Goal: Task Accomplishment & Management: Manage account settings

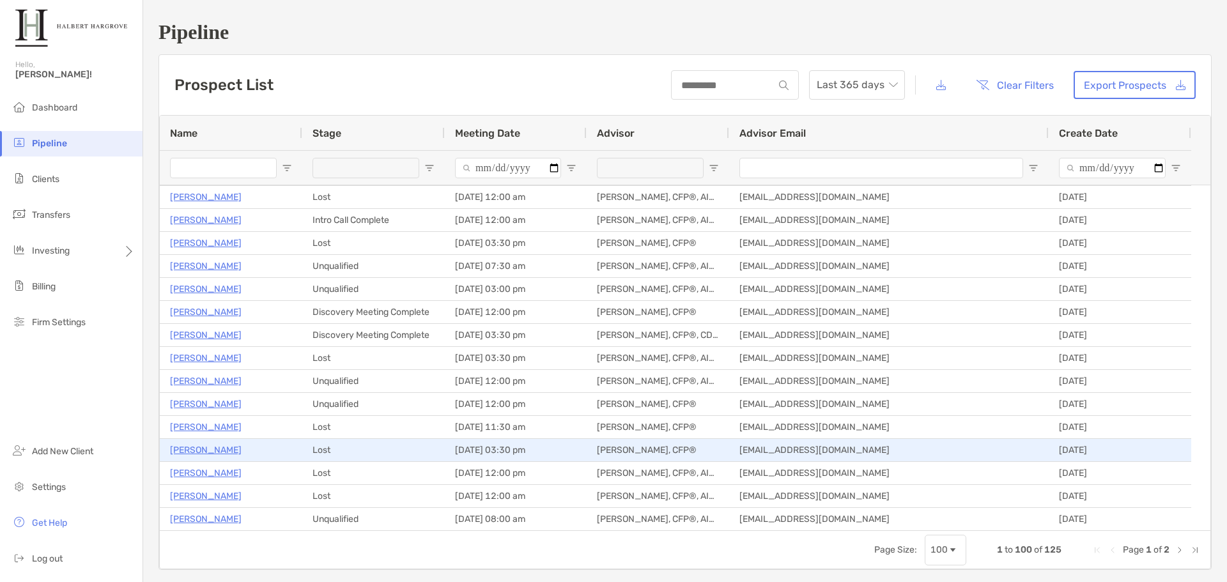
scroll to position [575, 0]
click at [219, 449] on p "[PERSON_NAME]" at bounding box center [206, 449] width 72 height 16
click at [626, 458] on div "Tyler Gilley, CFP®, AIF®" at bounding box center [658, 449] width 142 height 22
click at [630, 450] on div "Tyler Gilley, CFP®, AIF®" at bounding box center [658, 449] width 142 height 22
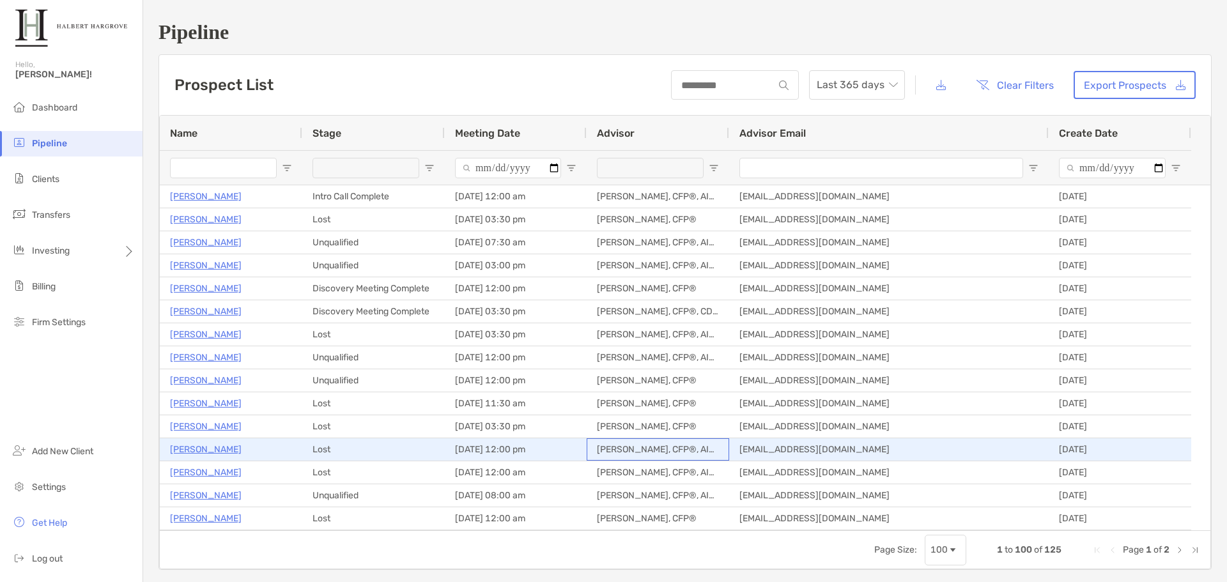
click at [630, 450] on div "Tyler Gilley, CFP®, AIF®" at bounding box center [658, 449] width 142 height 22
click at [213, 451] on p "[PERSON_NAME]" at bounding box center [206, 449] width 72 height 16
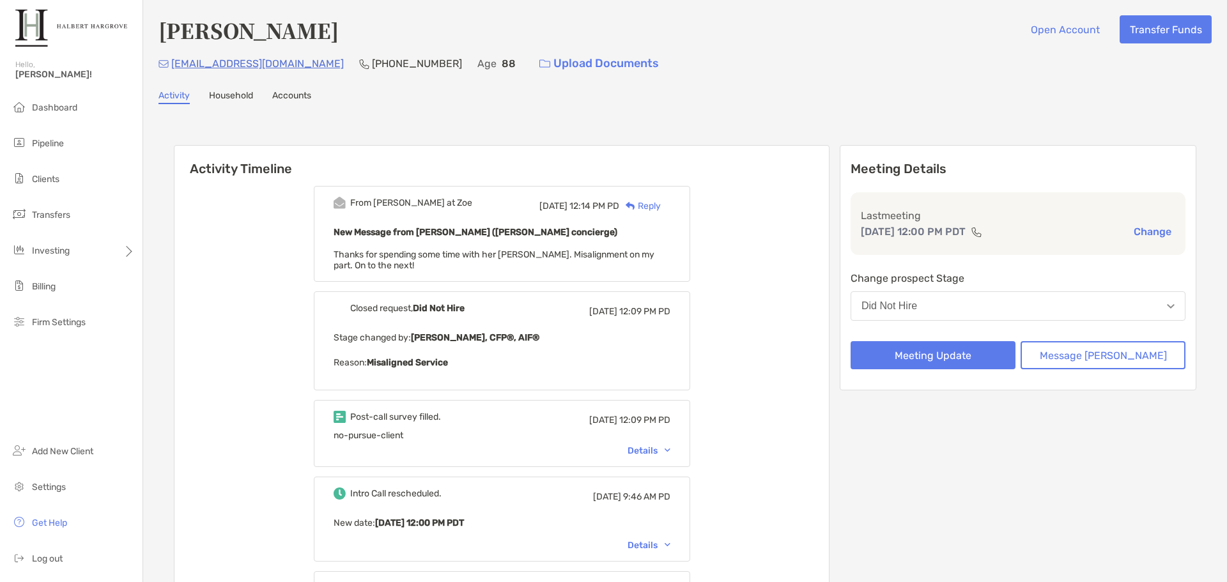
click at [917, 305] on div "Did Not Hire" at bounding box center [889, 306] width 56 height 12
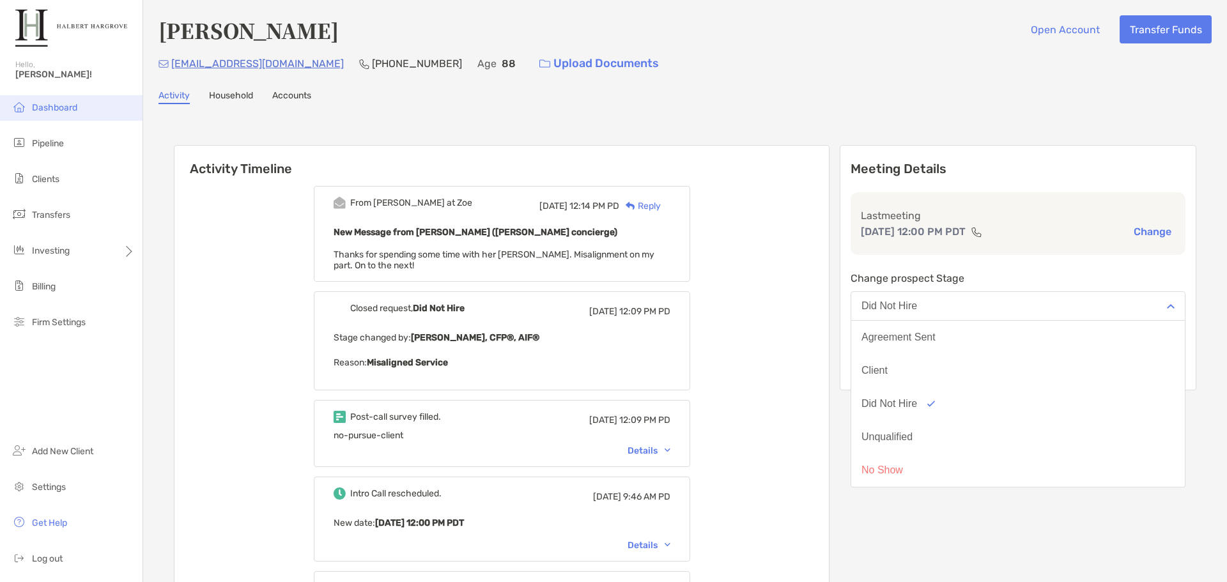
click at [88, 109] on li "Dashboard" at bounding box center [71, 108] width 142 height 26
